Goal: Transaction & Acquisition: Subscribe to service/newsletter

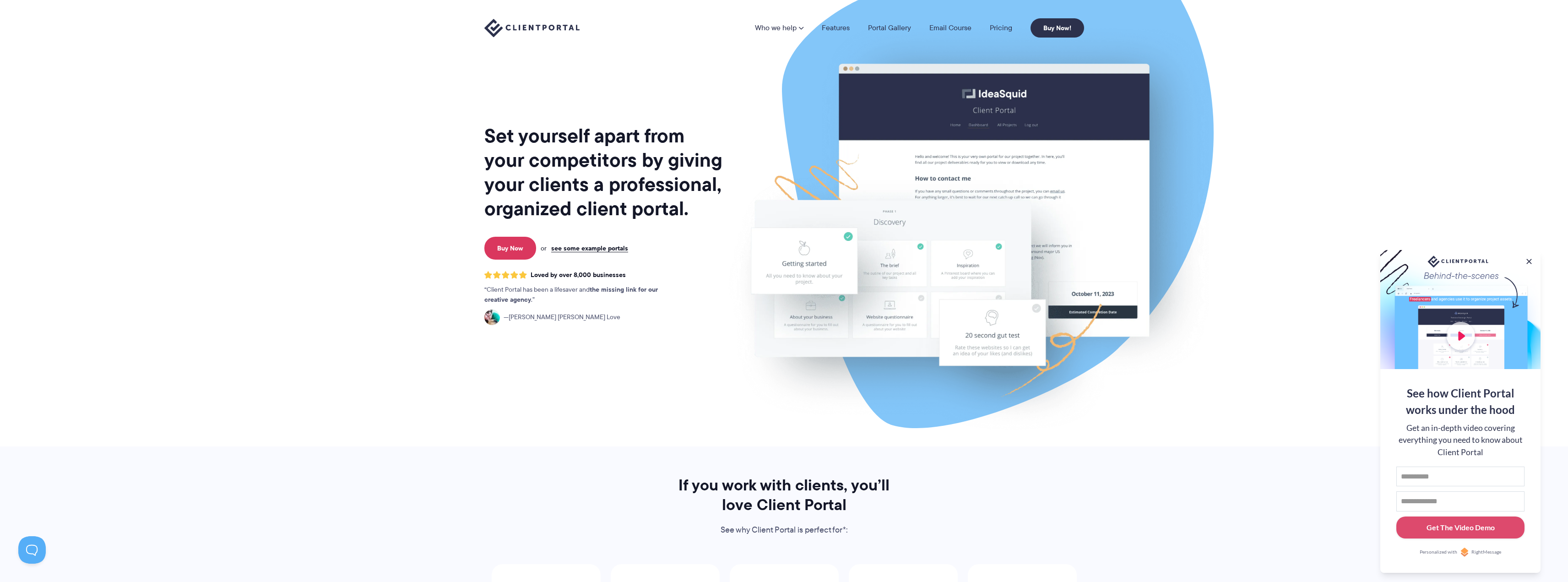
drag, startPoint x: 344, startPoint y: 391, endPoint x: 424, endPoint y: 188, distance: 218.2
drag, startPoint x: 1530, startPoint y: 260, endPoint x: 1519, endPoint y: 254, distance: 12.5
click at [1530, 259] on button at bounding box center [1529, 261] width 9 height 9
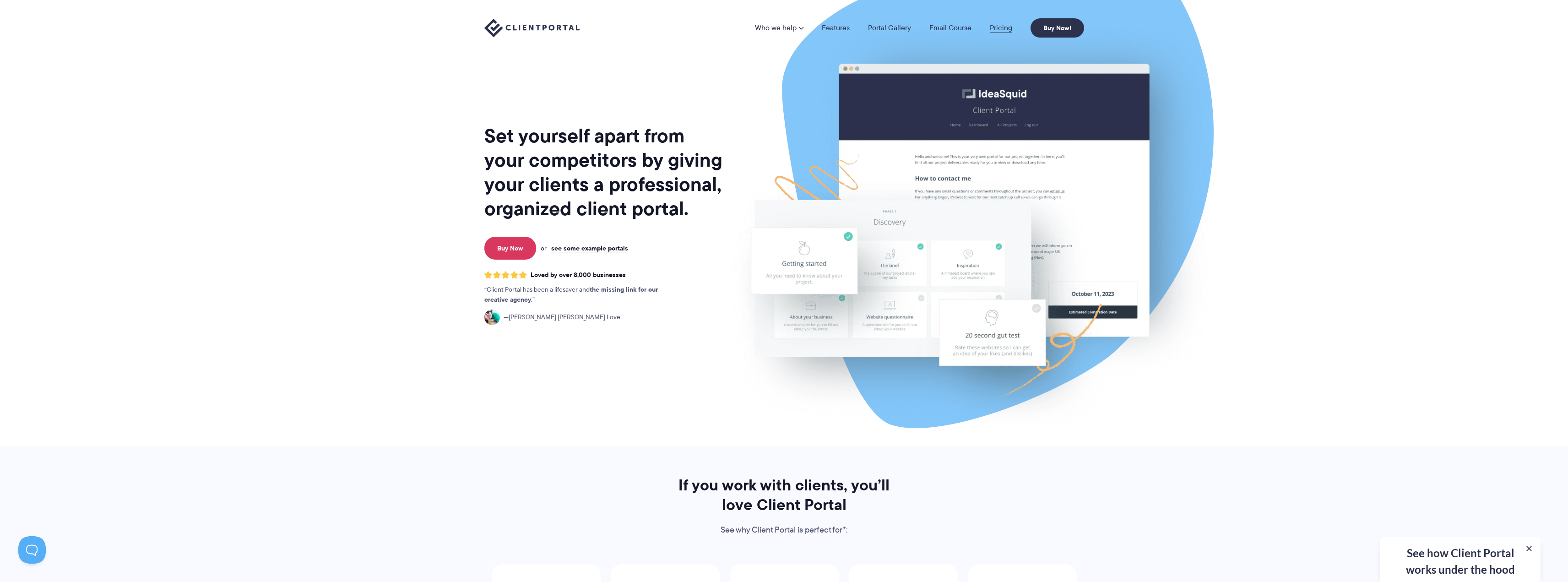
click at [1007, 28] on link "Pricing" at bounding box center [1001, 28] width 23 height 7
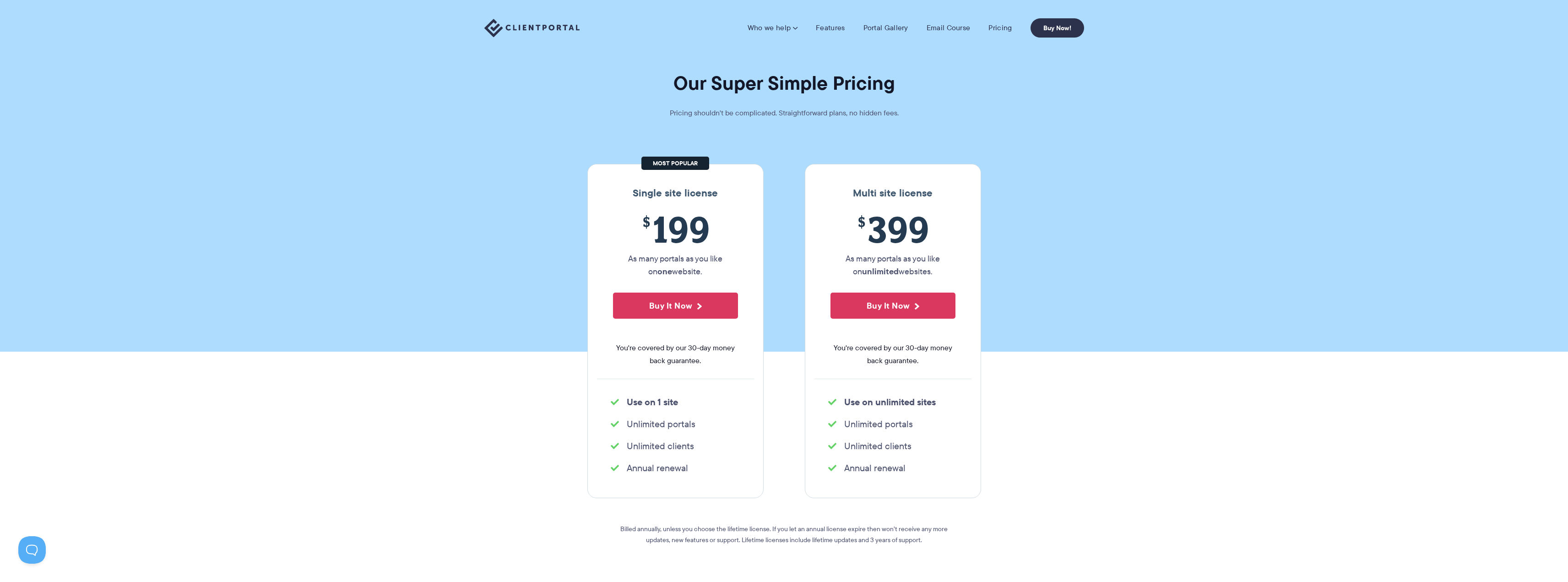
drag, startPoint x: 425, startPoint y: 463, endPoint x: 463, endPoint y: 144, distance: 321.3
